Goal: Transaction & Acquisition: Purchase product/service

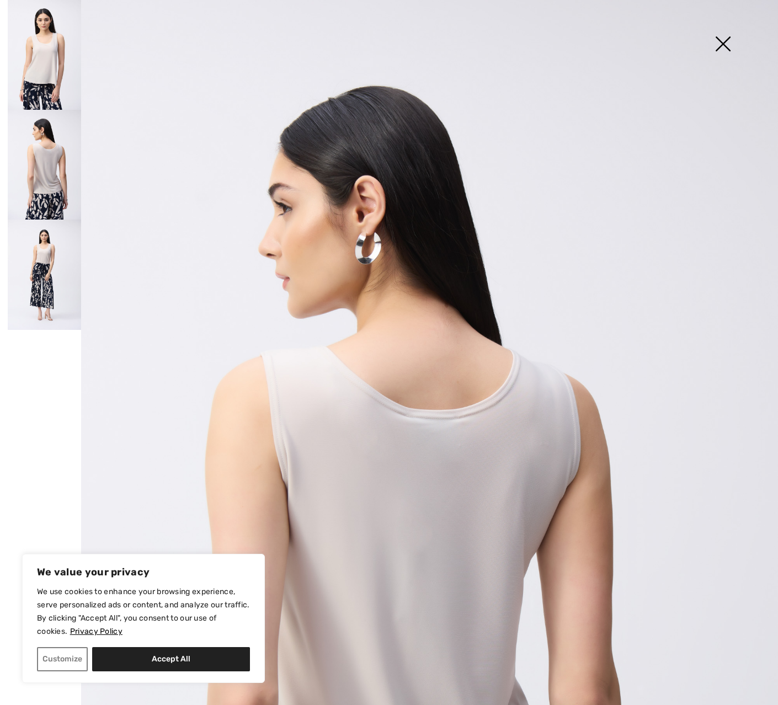
scroll to position [9, 0]
click at [720, 41] on img at bounding box center [722, 45] width 55 height 57
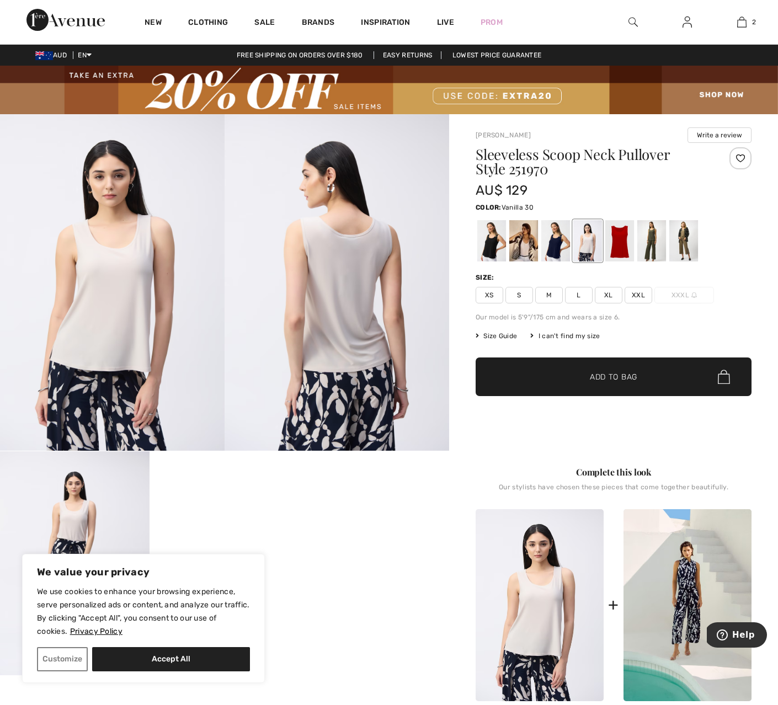
click at [525, 246] on div at bounding box center [523, 240] width 29 height 41
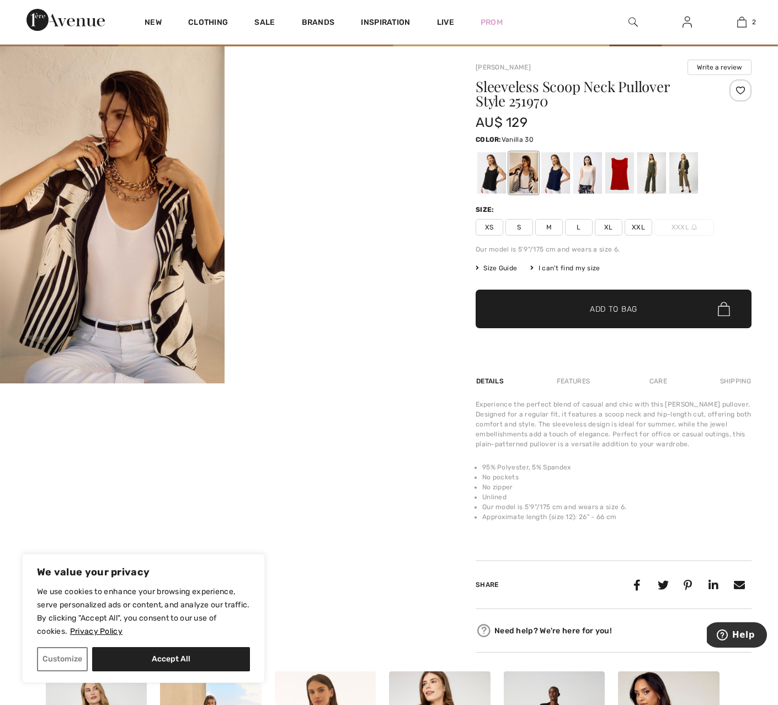
scroll to position [68, 0]
click at [620, 174] on div at bounding box center [619, 172] width 29 height 41
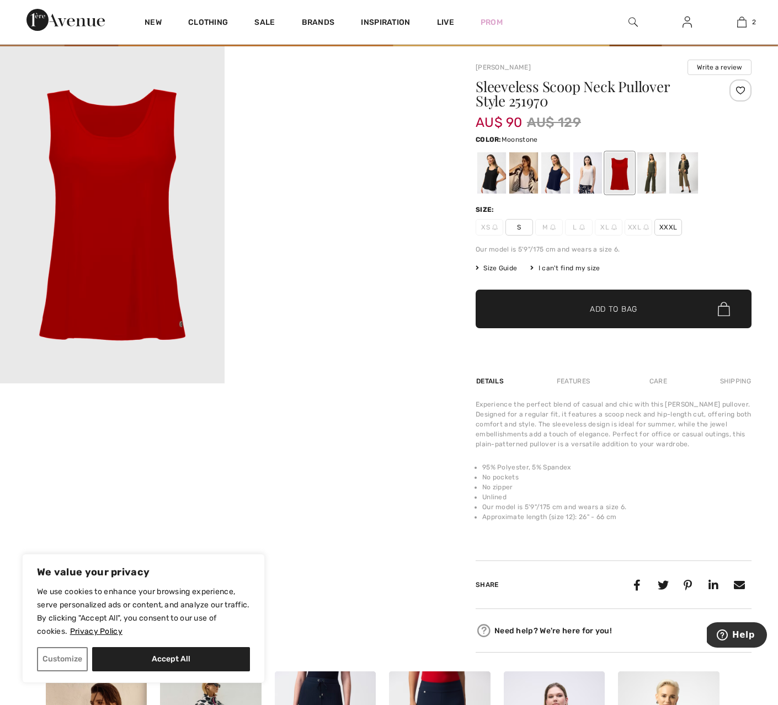
click at [584, 180] on div at bounding box center [587, 172] width 29 height 41
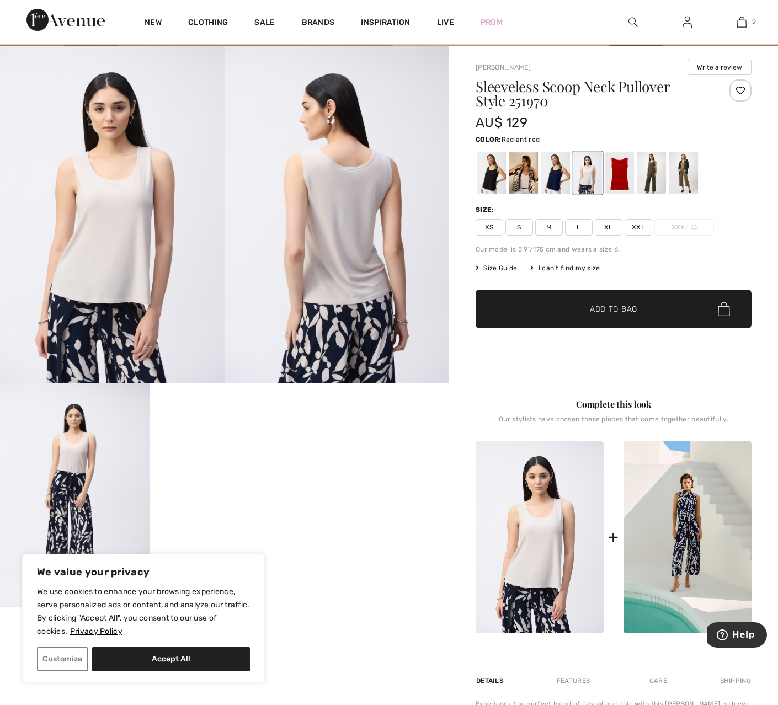
click at [619, 175] on div at bounding box center [619, 172] width 29 height 41
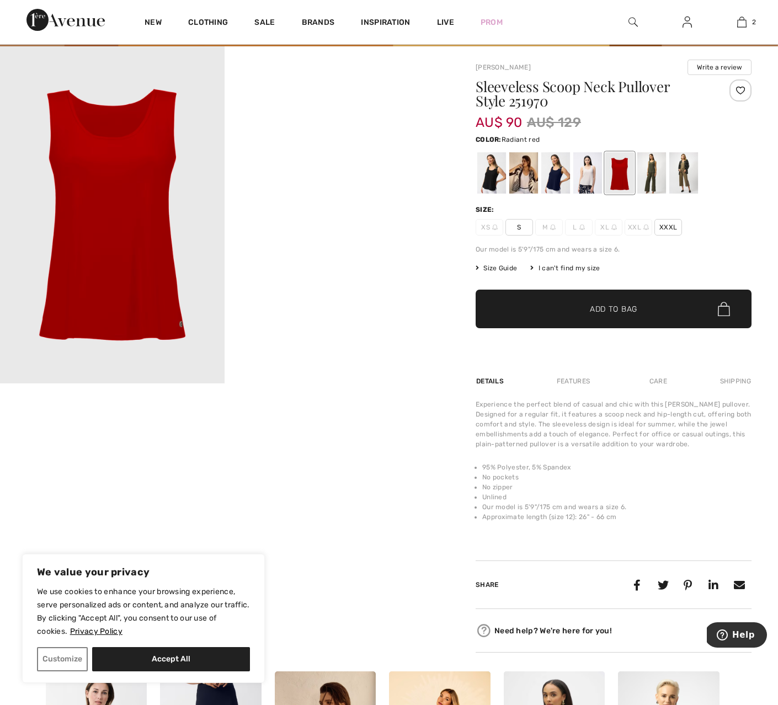
click at [519, 226] on span "S" at bounding box center [520, 227] width 28 height 17
click at [652, 311] on span "✔ Added to Bag Add to Bag" at bounding box center [614, 309] width 276 height 39
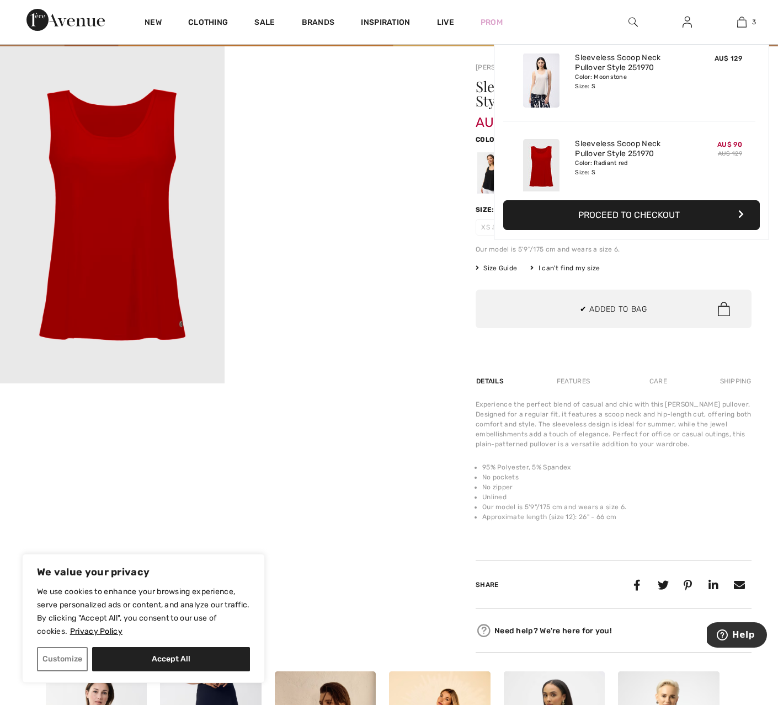
scroll to position [120, 0]
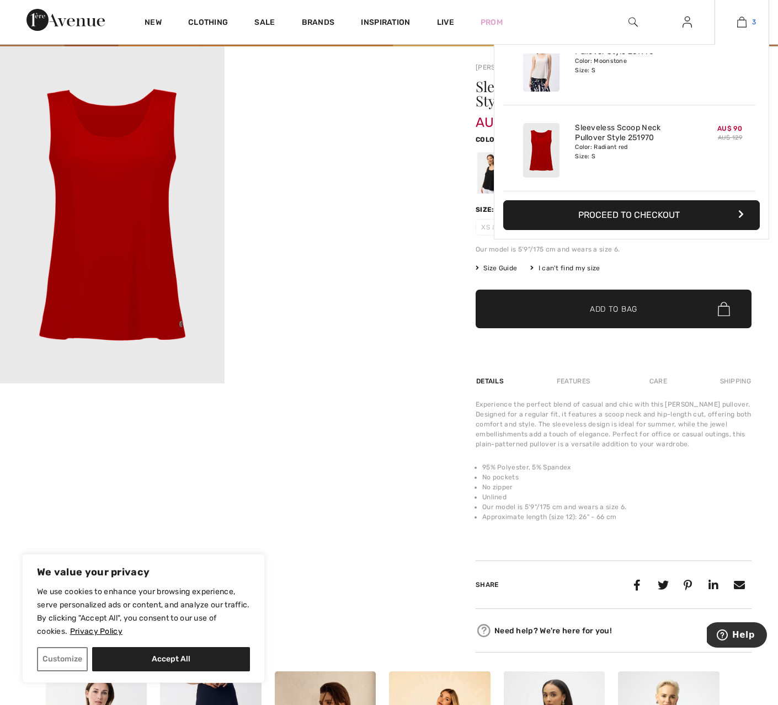
click at [741, 23] on img at bounding box center [741, 21] width 9 height 13
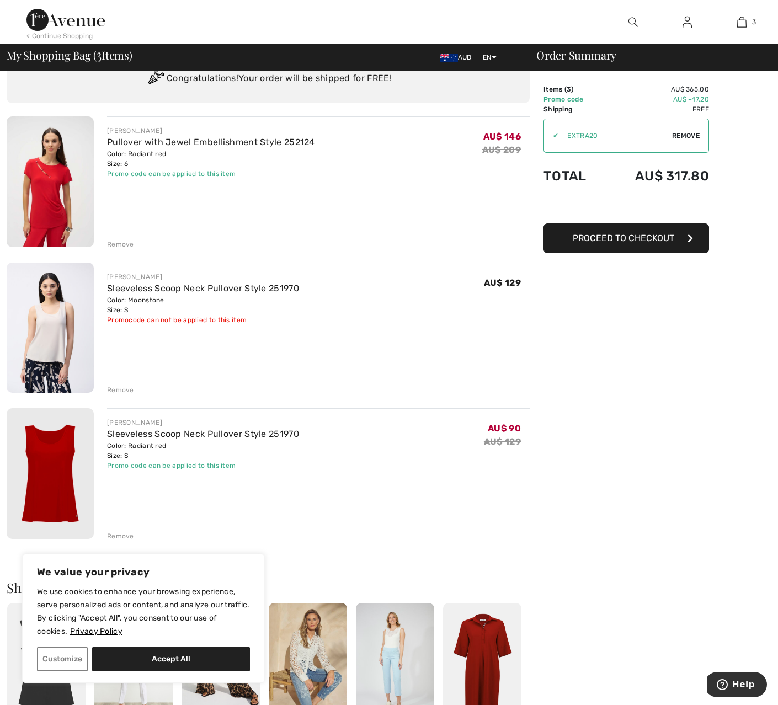
scroll to position [46, 0]
click at [123, 392] on div "Remove" at bounding box center [120, 390] width 27 height 10
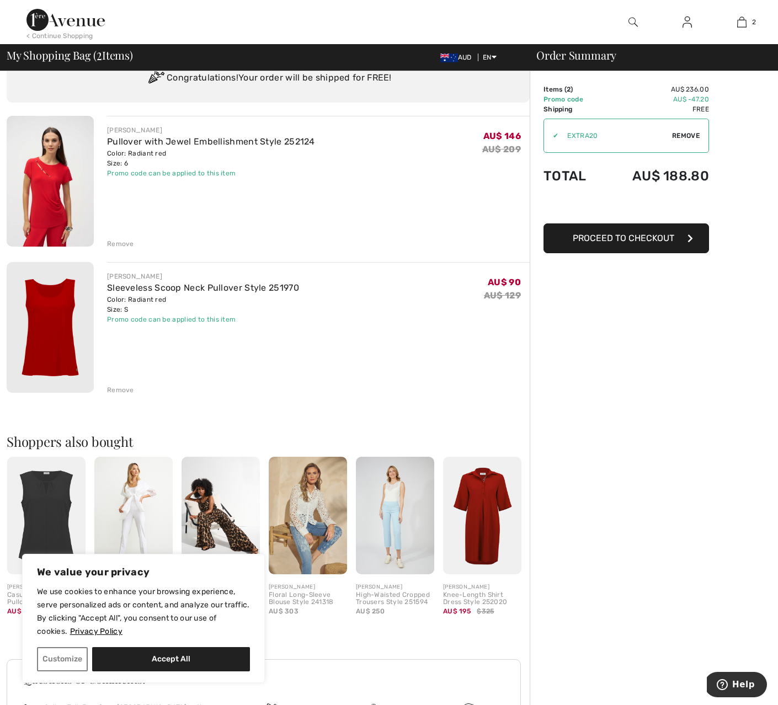
click at [62, 344] on img at bounding box center [50, 327] width 87 height 131
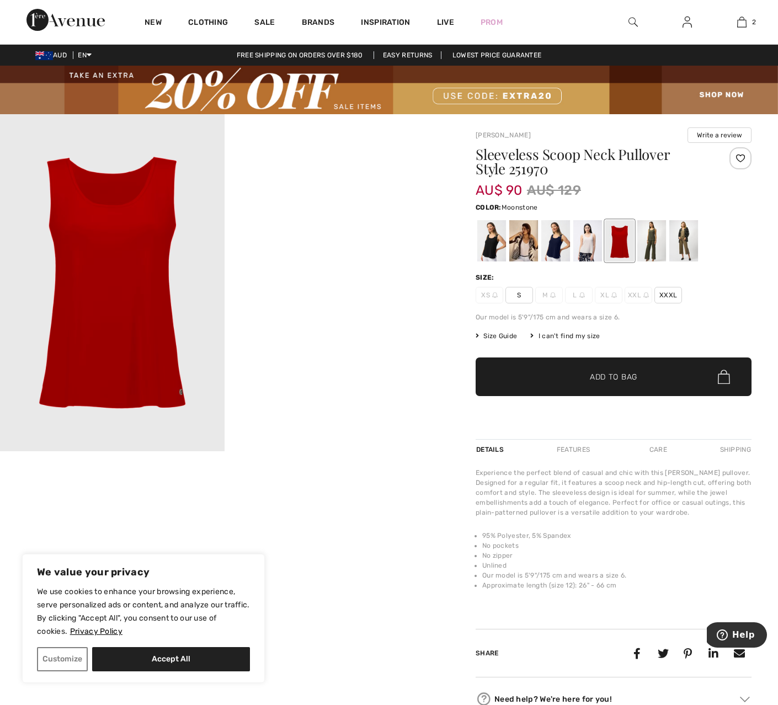
click at [586, 247] on div at bounding box center [587, 240] width 29 height 41
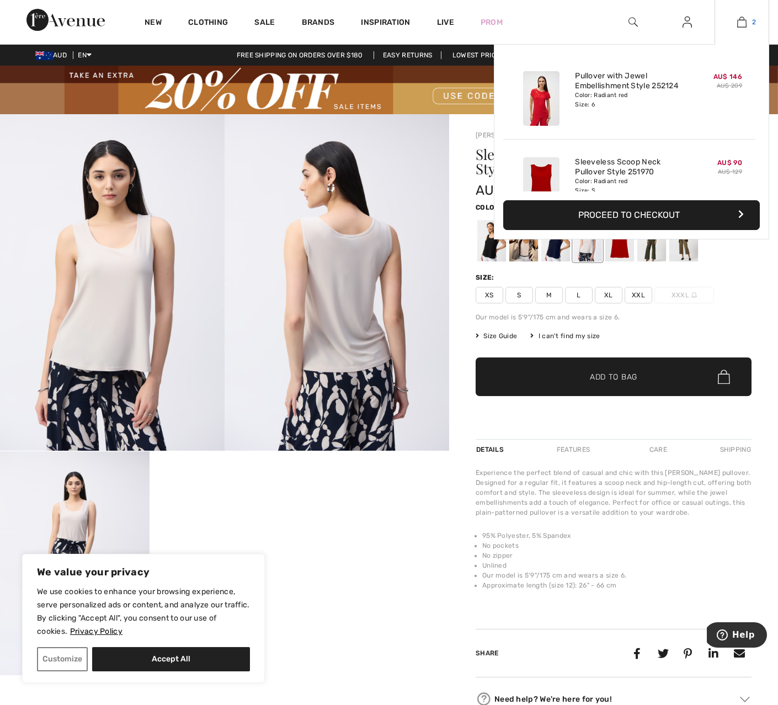
click at [741, 23] on img at bounding box center [741, 21] width 9 height 13
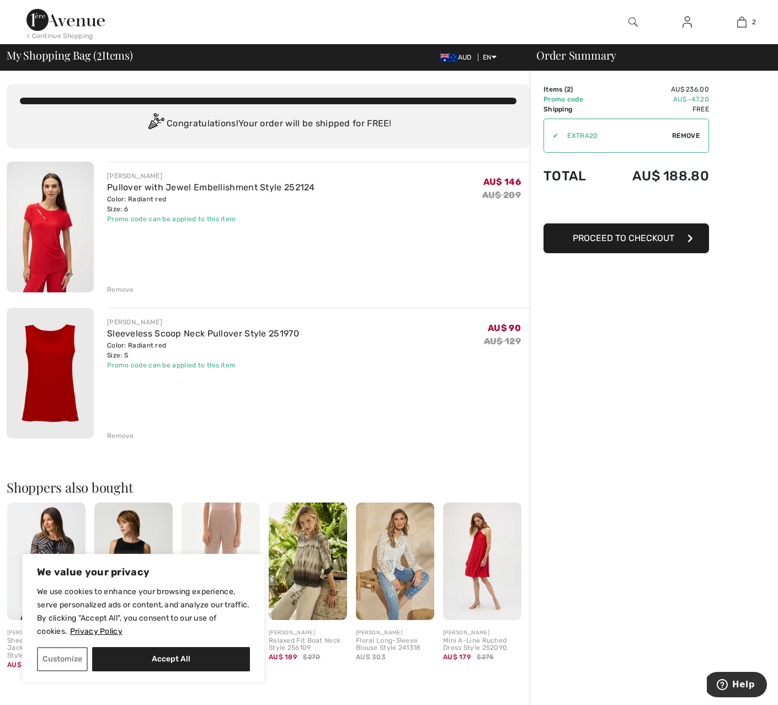
click at [664, 240] on span "Proceed to Checkout" at bounding box center [624, 238] width 102 height 10
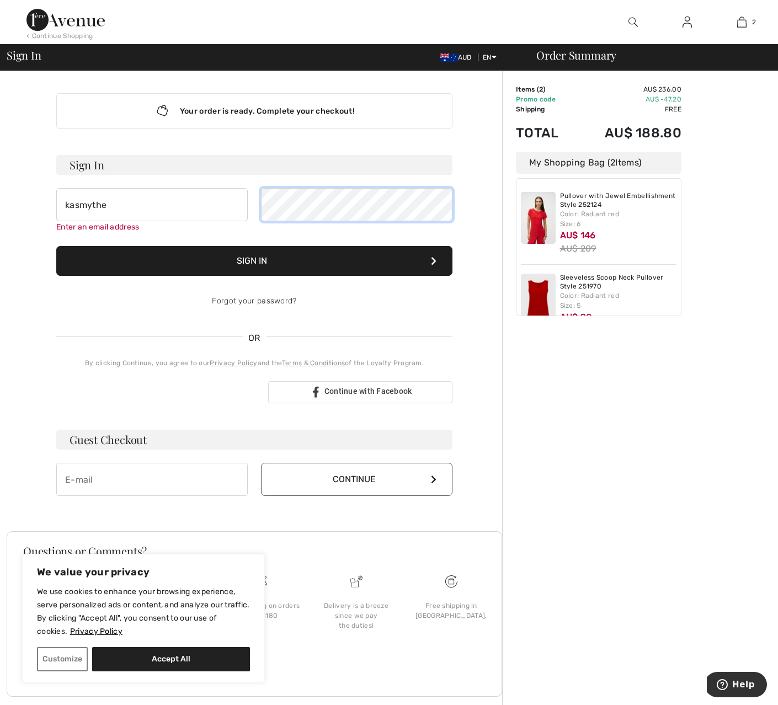
scroll to position [0, 1]
click at [105, 205] on input "kasmythe" at bounding box center [151, 204] width 191 height 33
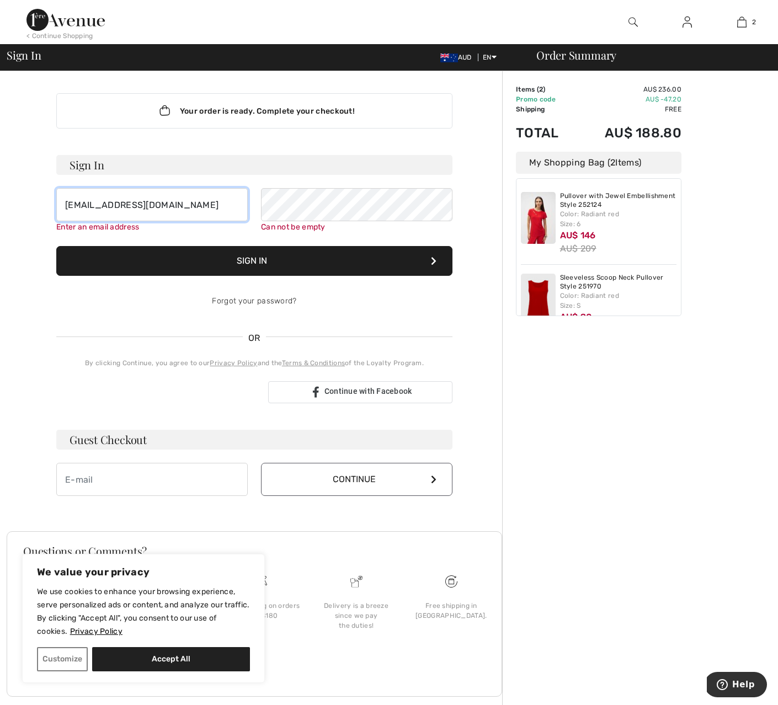
type input "[EMAIL_ADDRESS][DOMAIN_NAME]"
click at [434, 261] on button "Sign In" at bounding box center [254, 261] width 396 height 30
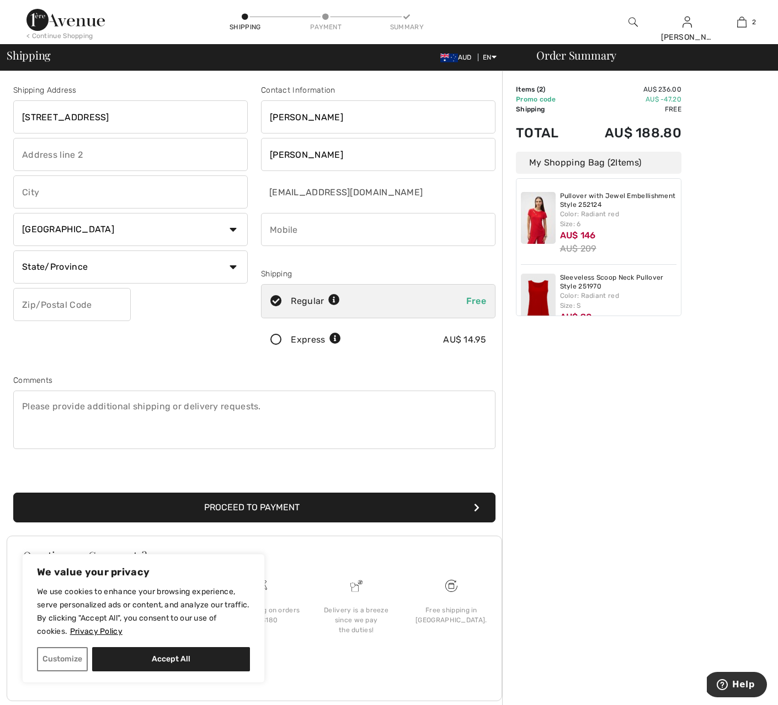
type input "[STREET_ADDRESS]"
type input "Pelican Waters"
drag, startPoint x: 55, startPoint y: 194, endPoint x: 73, endPoint y: 196, distance: 18.9
type input "[GEOGRAPHIC_DATA]"
type input "0438421581"
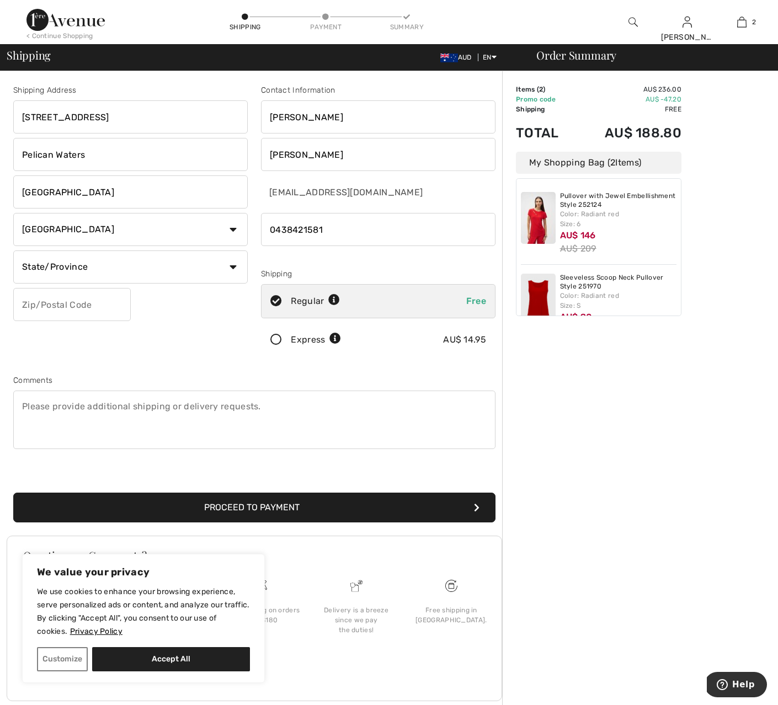
select select "AU"
type input "QLD"
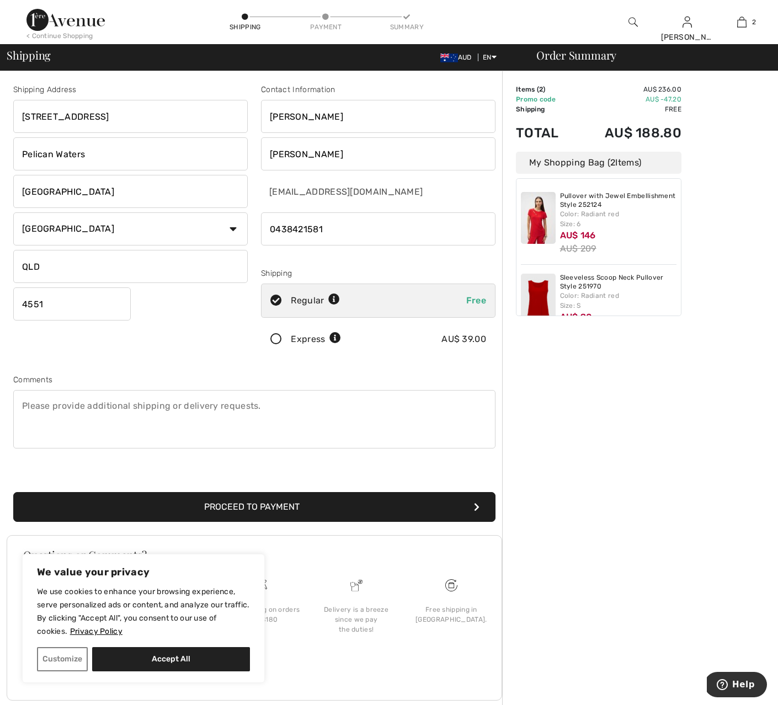
type input "4551"
click at [476, 508] on icon "submit" at bounding box center [477, 507] width 6 height 9
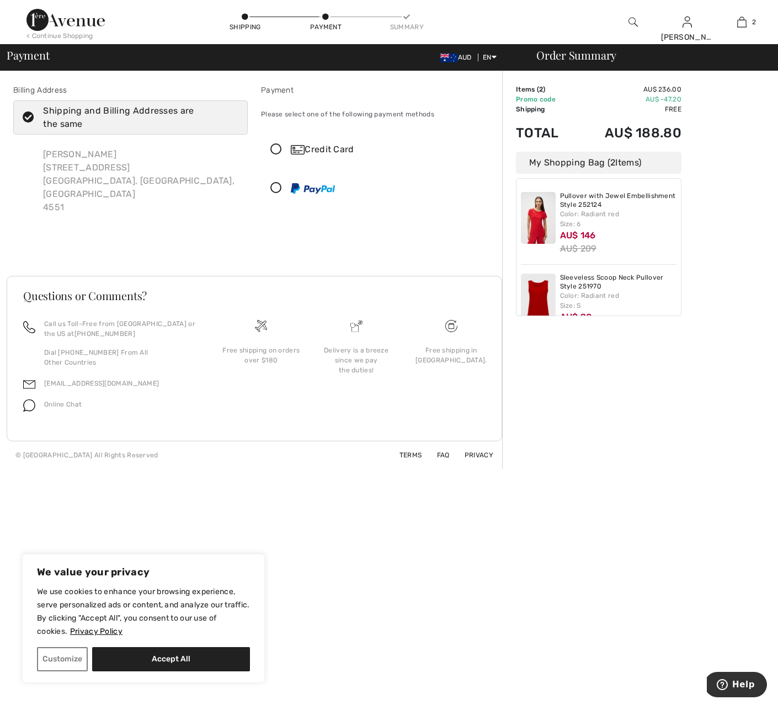
click at [276, 187] on icon at bounding box center [276, 189] width 29 height 12
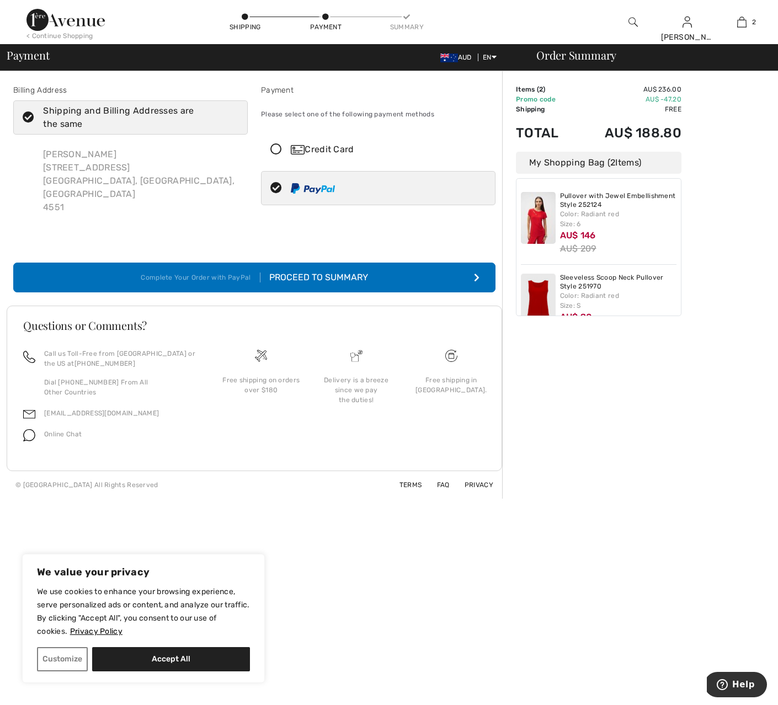
click at [475, 273] on icon "submit" at bounding box center [477, 277] width 6 height 9
click at [347, 271] on div "Proceed to Summary" at bounding box center [314, 277] width 108 height 13
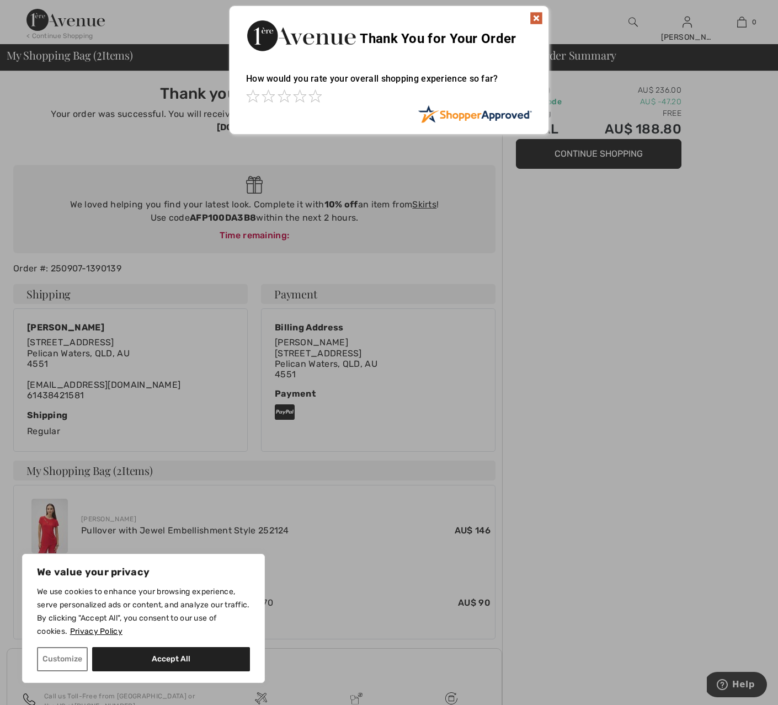
click at [538, 16] on img at bounding box center [536, 18] width 13 height 13
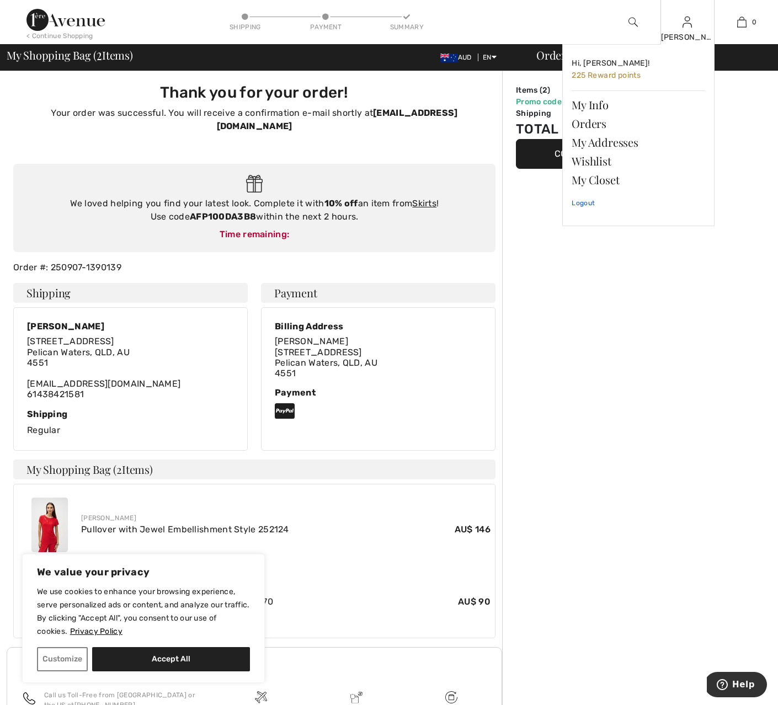
click at [589, 204] on link "Logout" at bounding box center [639, 203] width 134 height 28
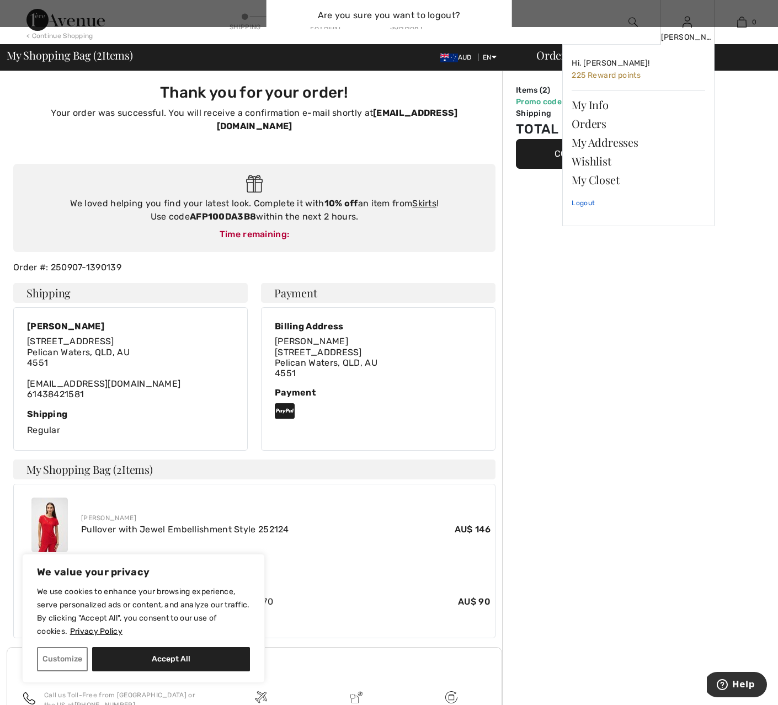
scroll to position [2, 0]
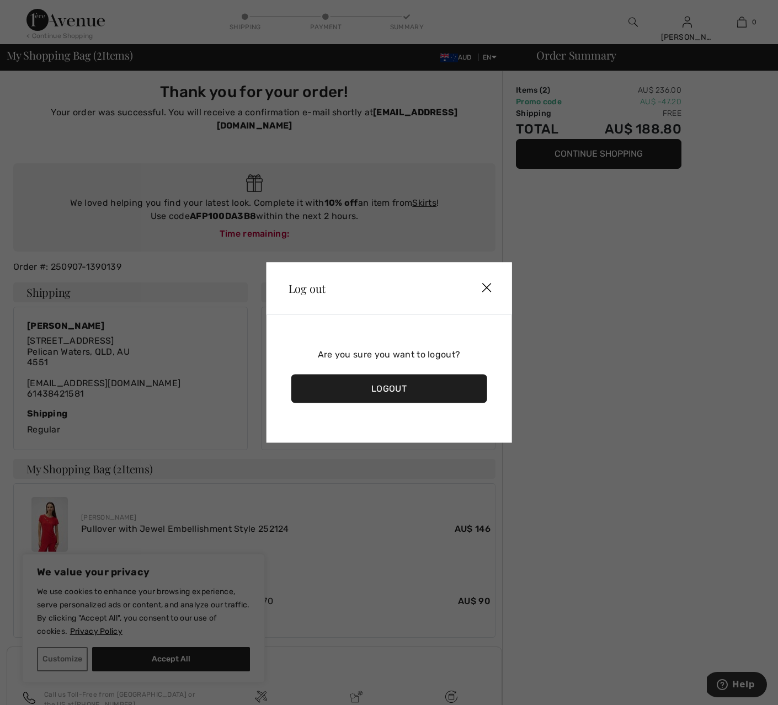
click at [422, 386] on div "Logout" at bounding box center [389, 389] width 196 height 29
